Goal: Task Accomplishment & Management: Complete application form

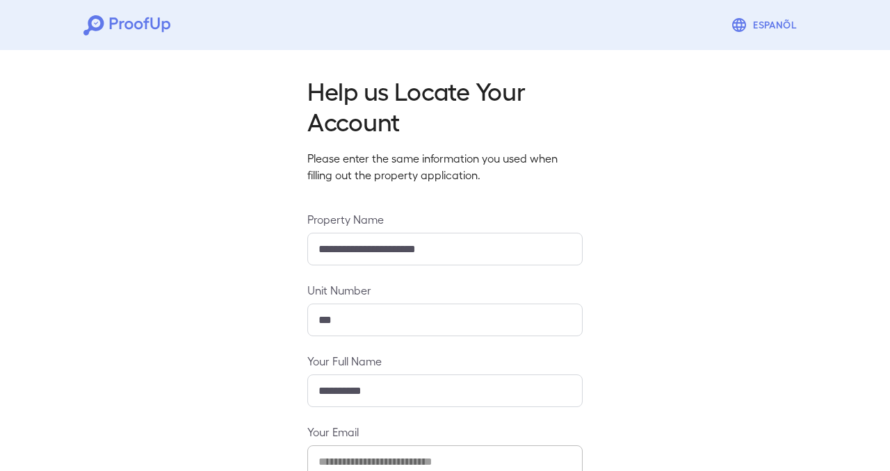
scroll to position [158, 0]
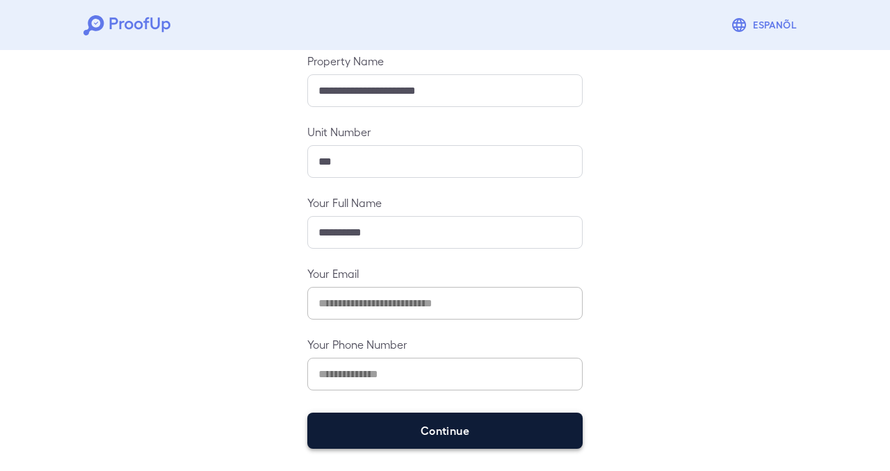
click at [493, 435] on button "Continue" at bounding box center [444, 431] width 275 height 36
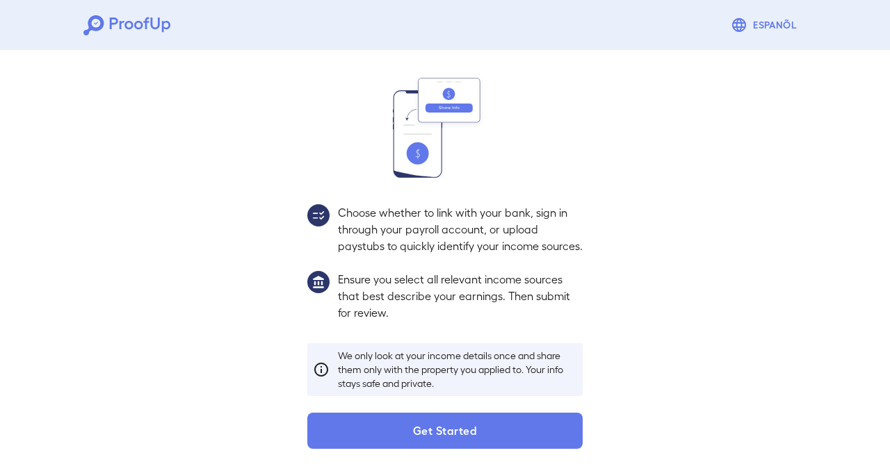
scroll to position [138, 0]
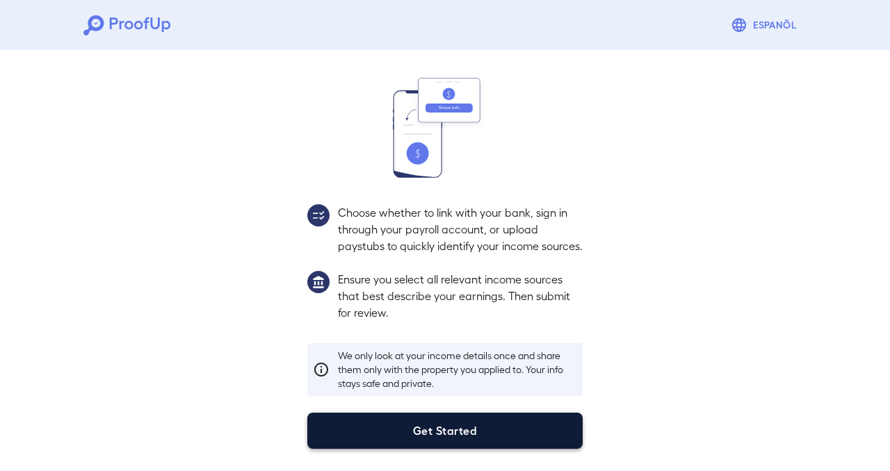
click at [517, 435] on button "Get Started" at bounding box center [444, 431] width 275 height 36
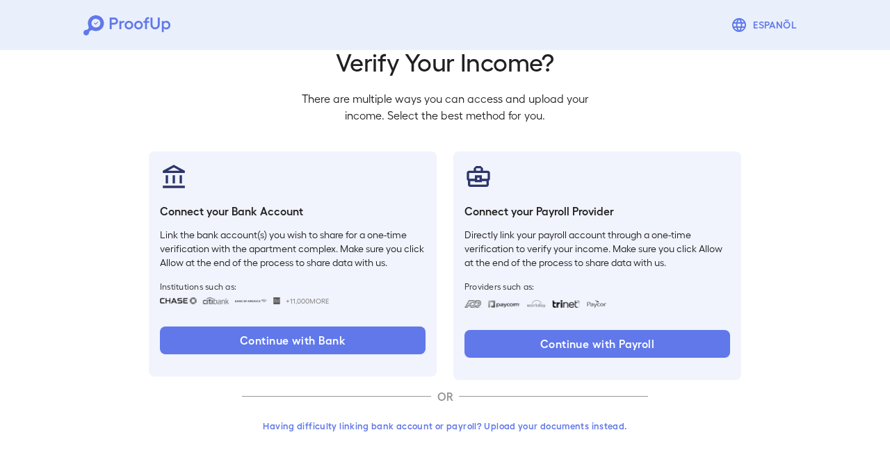
scroll to position [60, 0]
click at [569, 425] on button "Having difficulty linking bank account or payroll? Upload your documents instea…" at bounding box center [445, 426] width 406 height 25
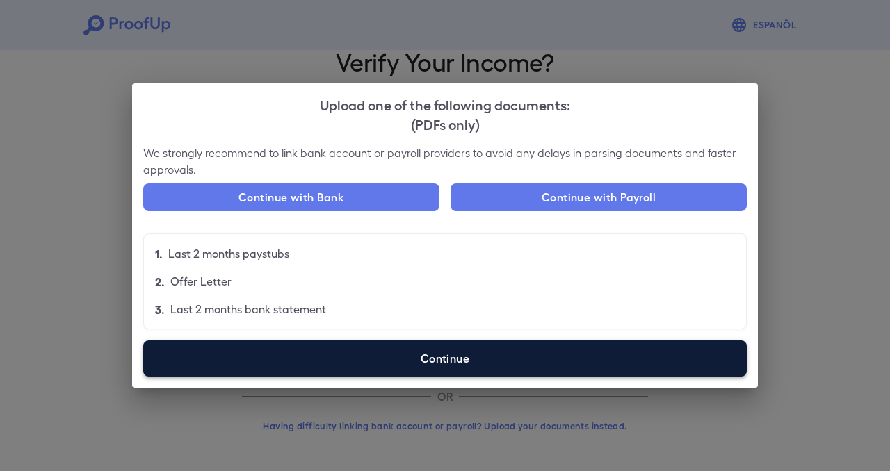
click at [391, 355] on label "Continue" at bounding box center [444, 359] width 603 height 36
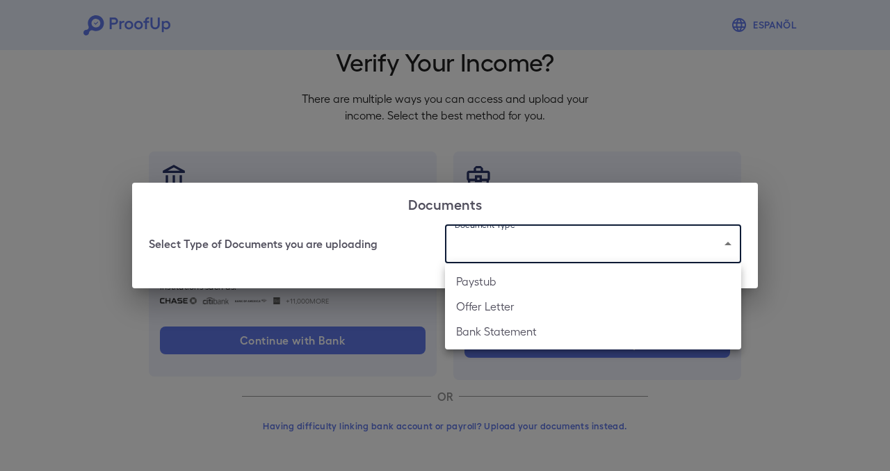
click at [552, 250] on body "Espanõl Go back How Would You Like to Verify Your Income? There are multiple wa…" at bounding box center [445, 205] width 890 height 531
click at [491, 328] on li "Bank Statement" at bounding box center [593, 331] width 296 height 25
type input "**********"
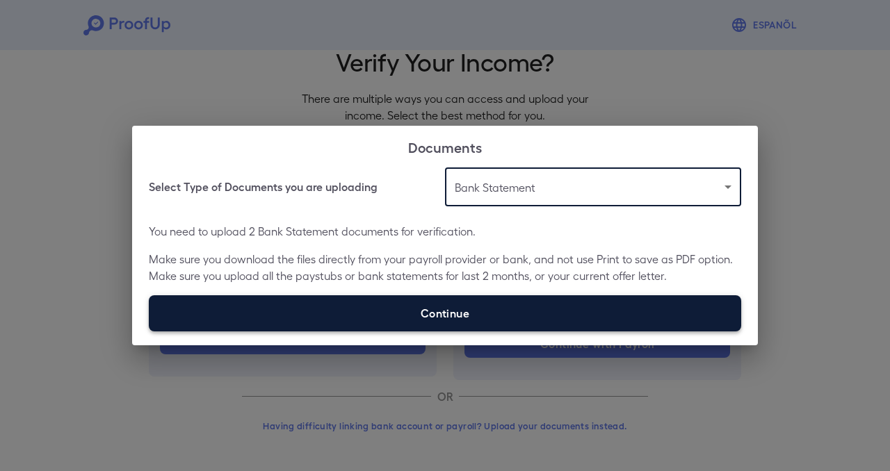
click at [496, 317] on label "Continue" at bounding box center [445, 313] width 592 height 36
click at [149, 331] on input "Continue" at bounding box center [149, 331] width 1 height 1
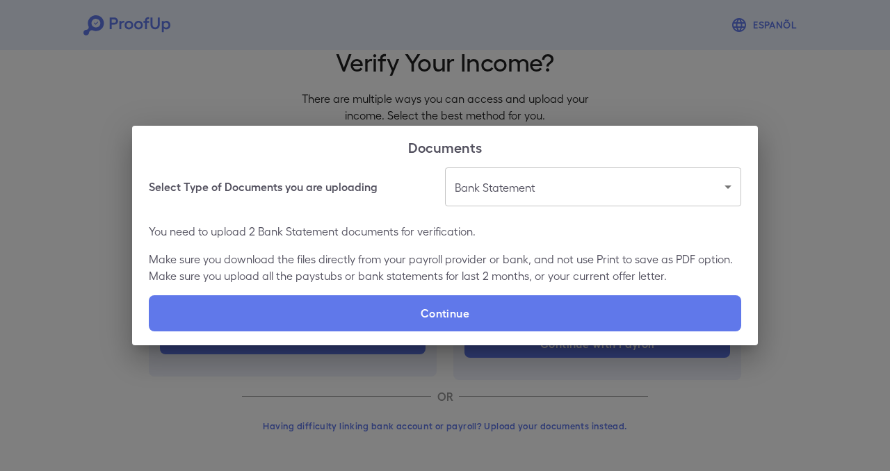
click at [290, 105] on div "**********" at bounding box center [445, 235] width 890 height 471
